Goal: Task Accomplishment & Management: Complete application form

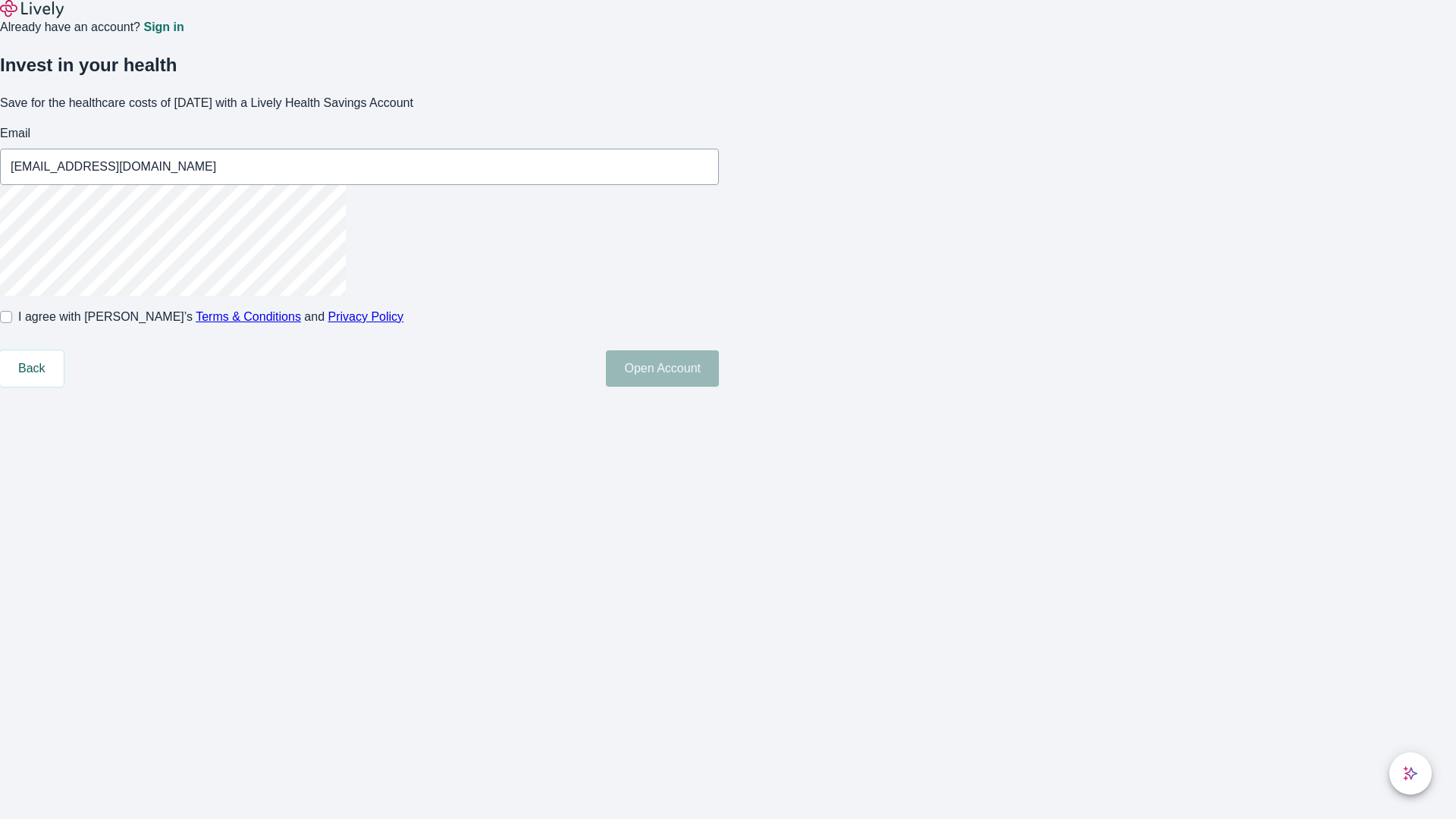
click at [12, 323] on input "I agree with Lively’s Terms & Conditions and Privacy Policy" at bounding box center [6, 316] width 12 height 12
checkbox input "true"
click at [719, 387] on button "Open Account" at bounding box center [662, 369] width 113 height 36
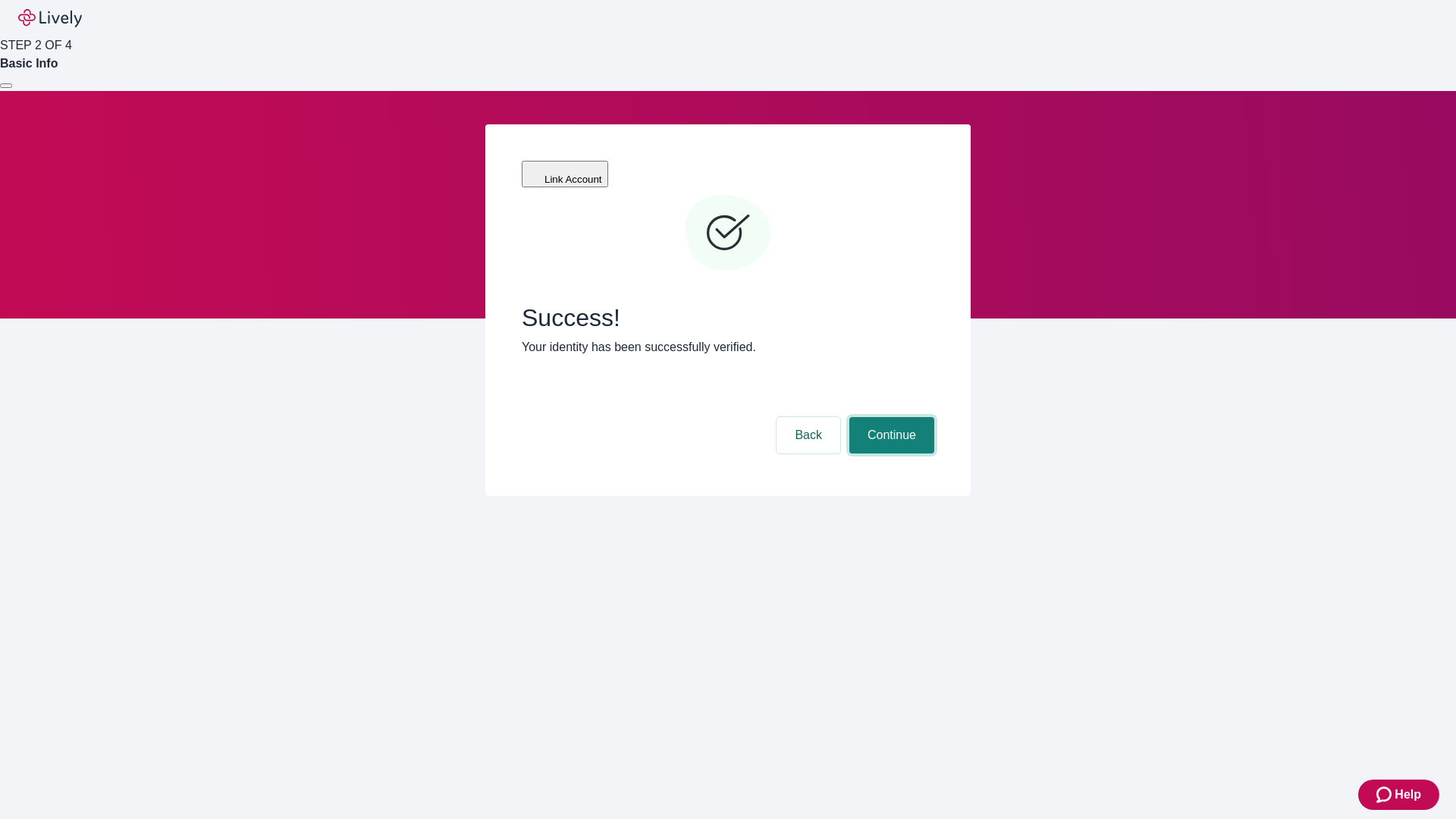
click at [890, 417] on button "Continue" at bounding box center [891, 435] width 85 height 36
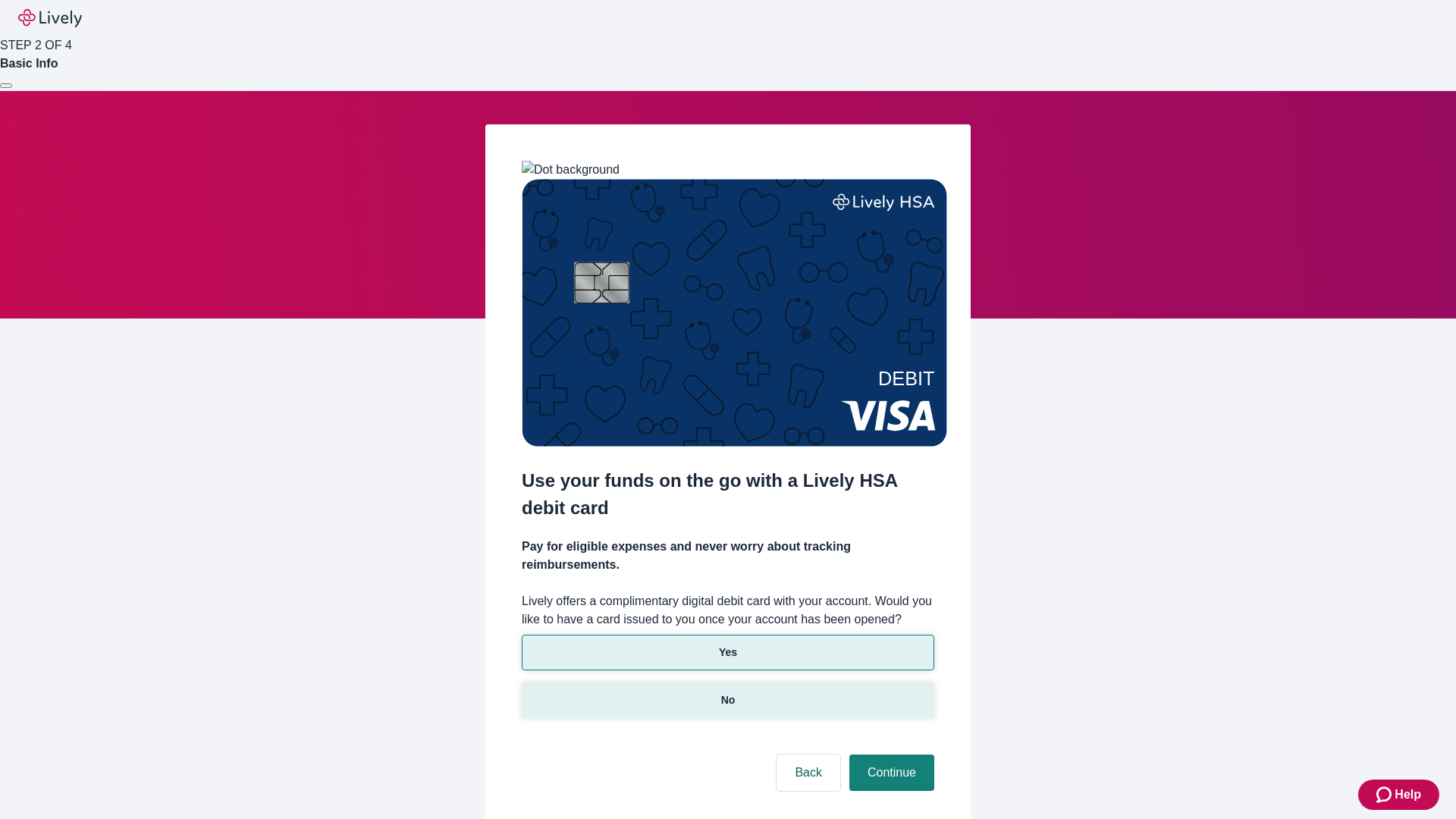
click at [728, 692] on p "No" at bounding box center [728, 700] width 14 height 16
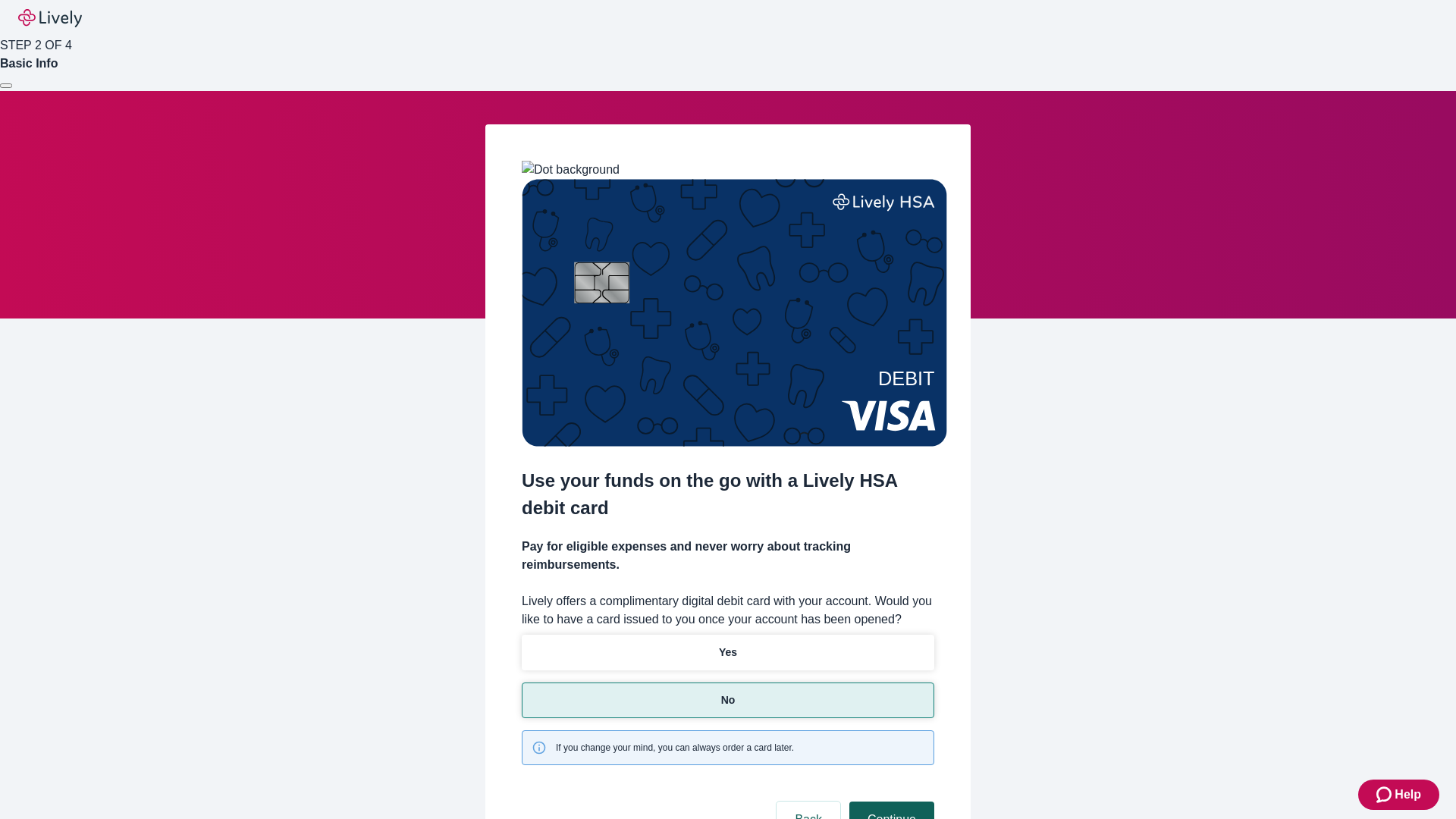
click at [890, 802] on button "Continue" at bounding box center [891, 820] width 85 height 36
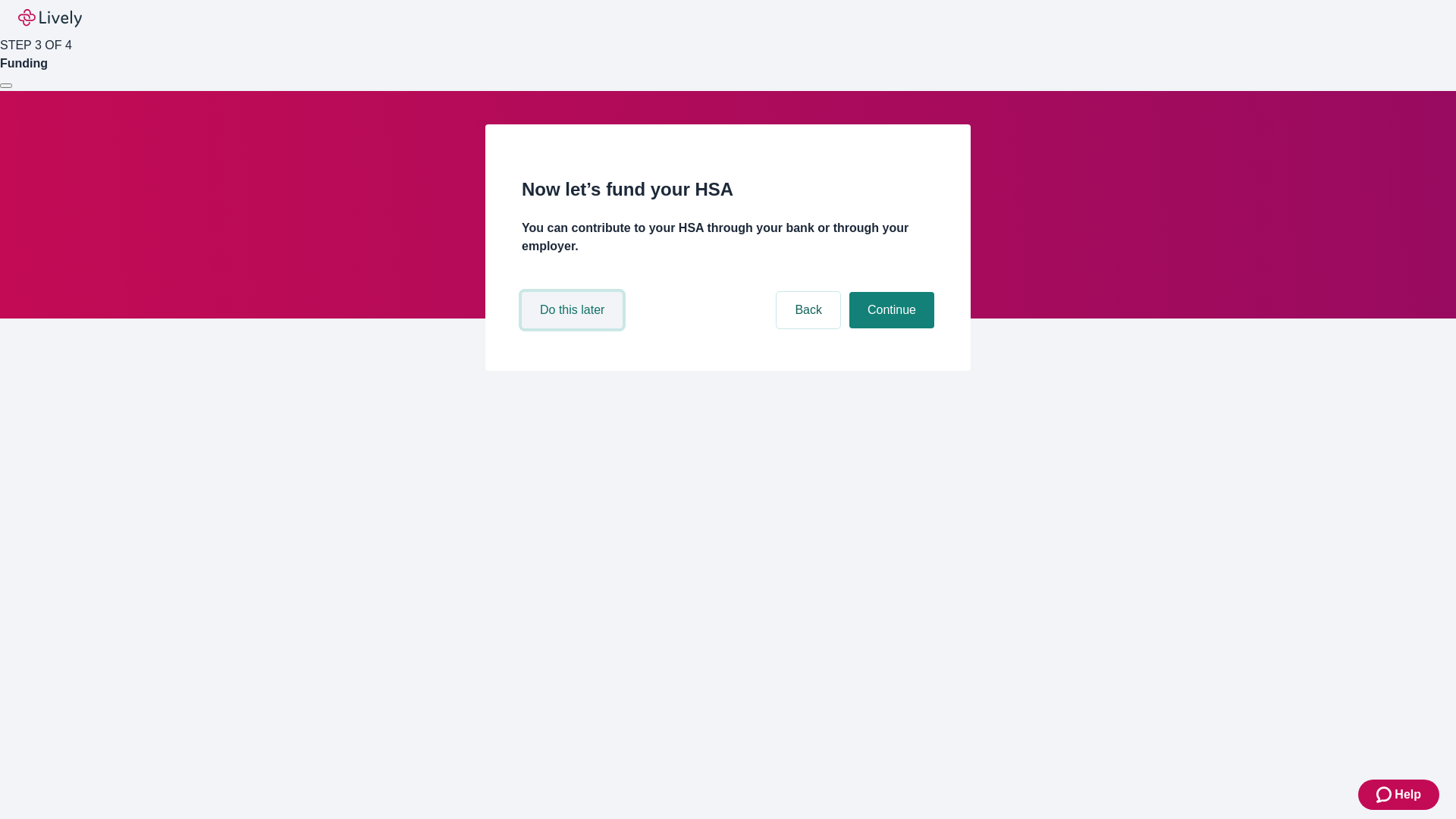
click at [574, 329] on button "Do this later" at bounding box center [571, 311] width 101 height 36
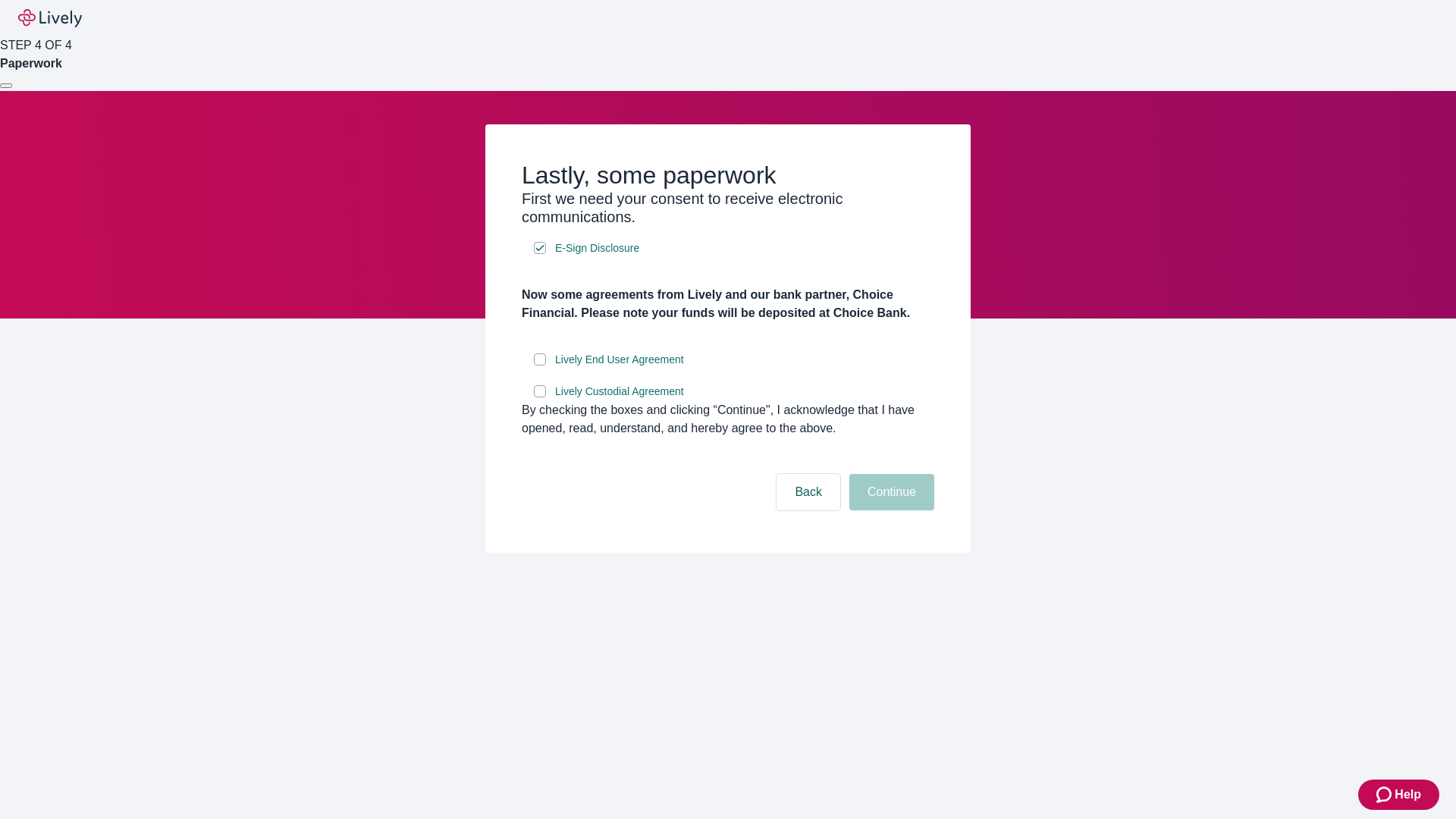
click at [540, 365] on input "Lively End User Agreement" at bounding box center [540, 360] width 12 height 12
checkbox input "true"
click at [540, 398] on input "Lively Custodial Agreement" at bounding box center [540, 391] width 12 height 12
checkbox input "true"
click at [890, 510] on button "Continue" at bounding box center [891, 492] width 85 height 36
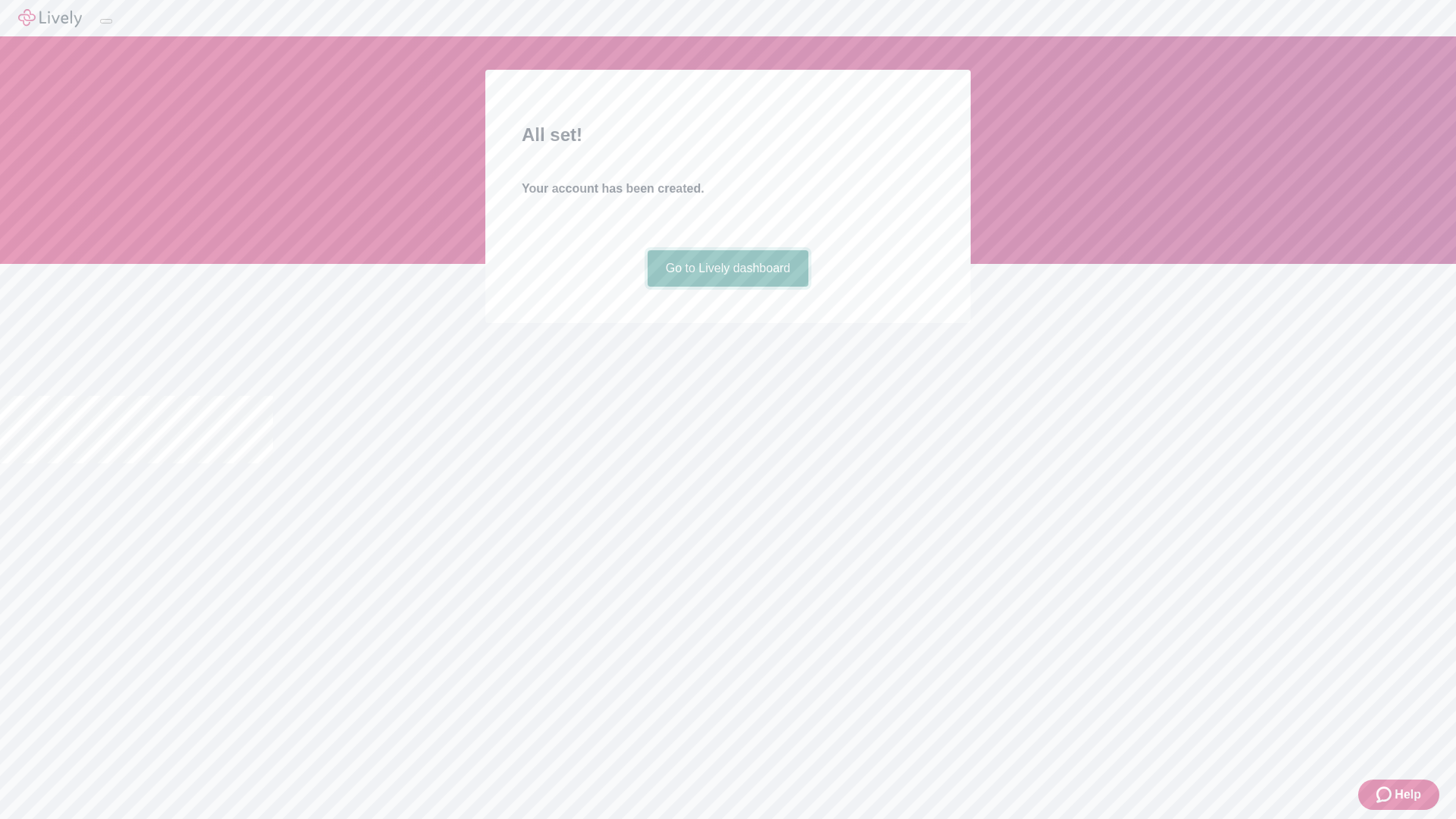
click at [728, 287] on link "Go to Lively dashboard" at bounding box center [728, 269] width 162 height 36
